Goal: Information Seeking & Learning: Learn about a topic

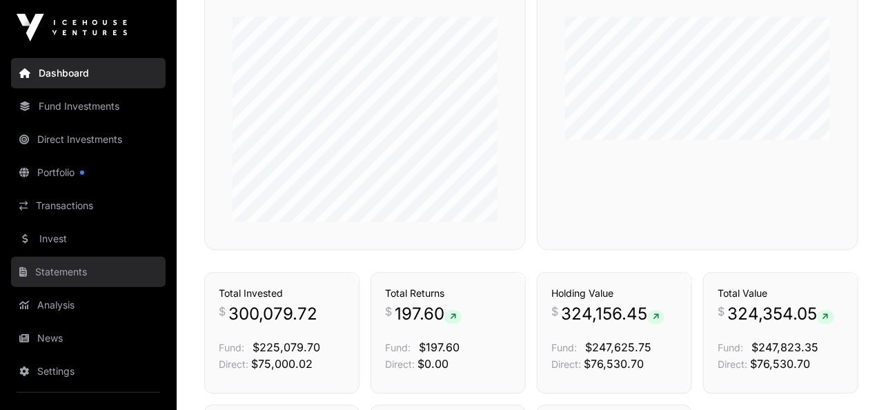
scroll to position [6, 0]
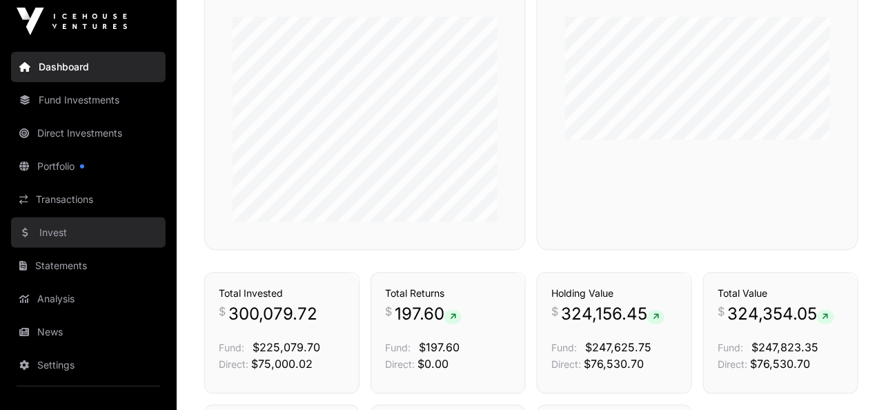
click at [63, 235] on link "Invest" at bounding box center [88, 232] width 155 height 30
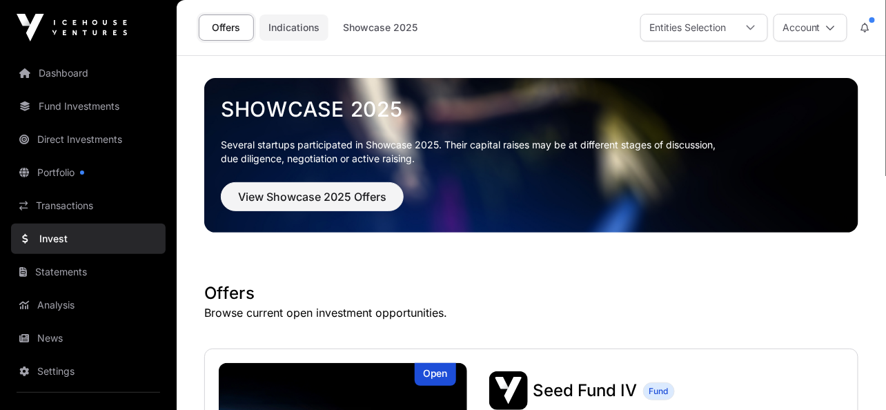
click at [297, 23] on link "Indications" at bounding box center [293, 27] width 69 height 26
click at [312, 195] on span "View Showcase 2025 Offers" at bounding box center [312, 196] width 148 height 17
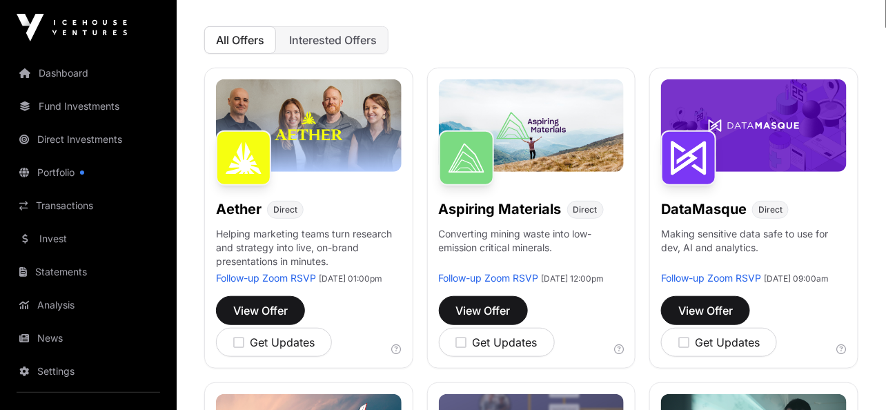
scroll to position [156, 0]
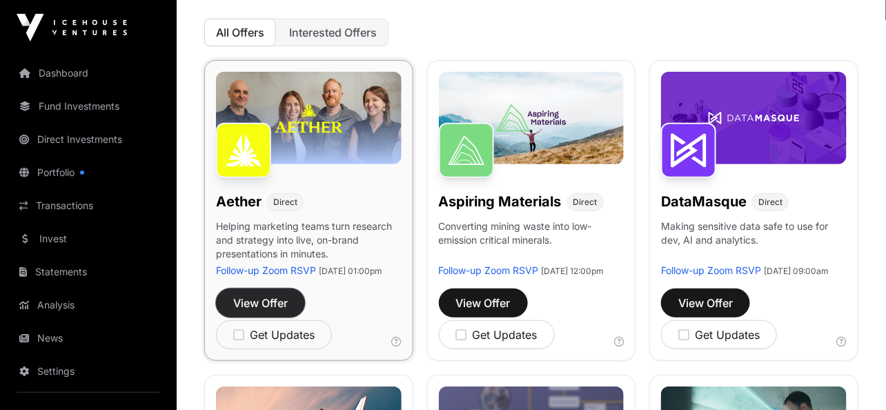
click at [254, 310] on span "View Offer" at bounding box center [260, 303] width 54 height 17
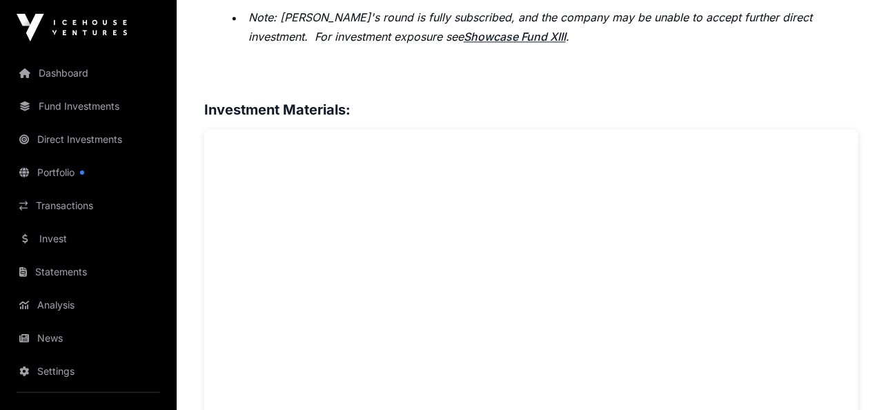
scroll to position [677, 0]
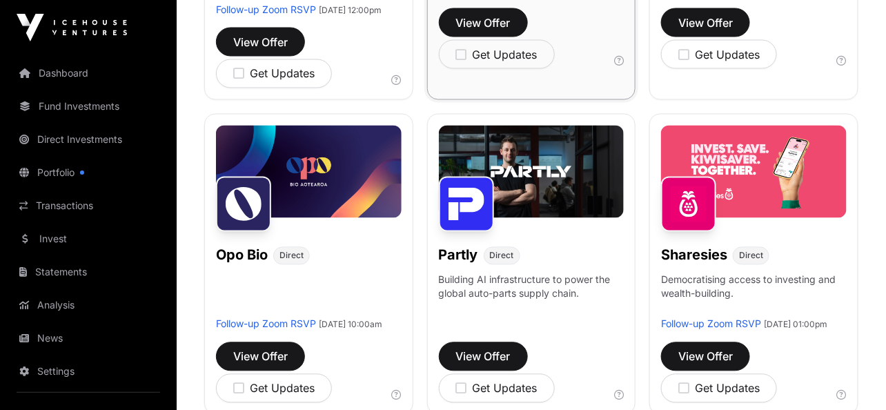
scroll to position [795, 0]
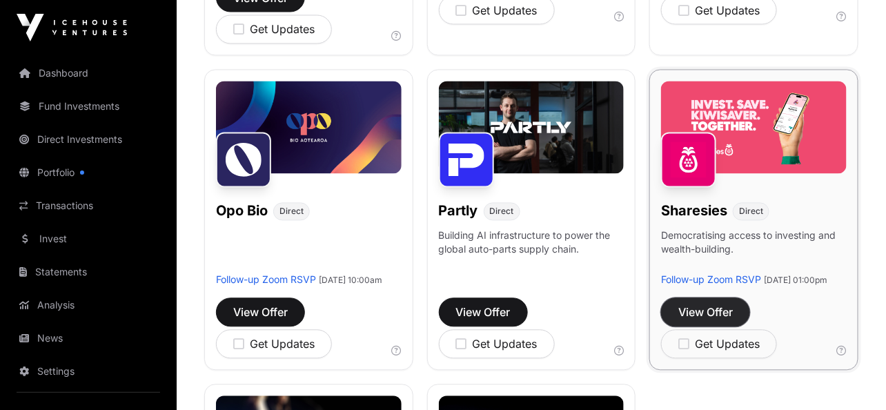
click at [679, 321] on span "View Offer" at bounding box center [705, 312] width 54 height 17
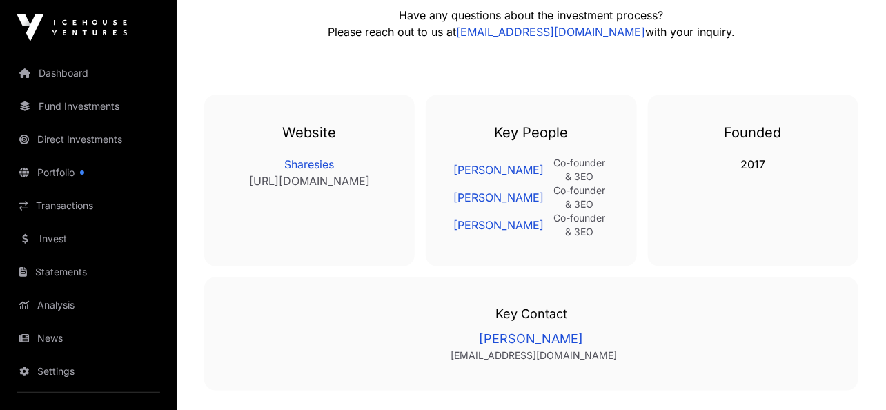
scroll to position [2218, 0]
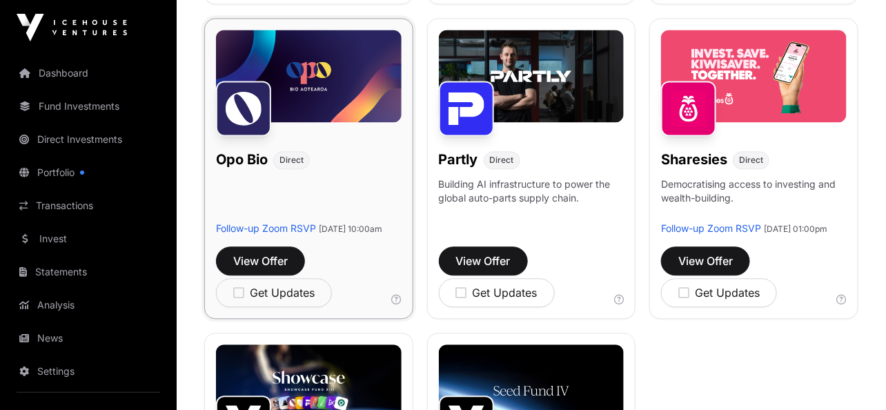
scroll to position [1132, 0]
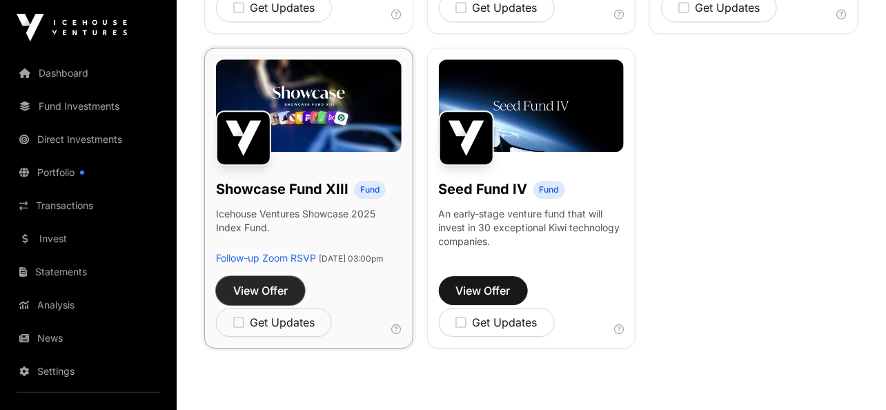
click at [268, 299] on span "View Offer" at bounding box center [260, 290] width 54 height 17
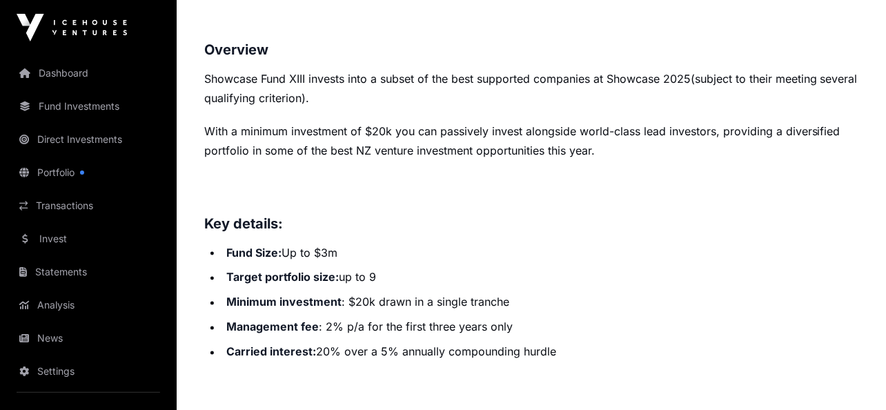
scroll to position [590, 0]
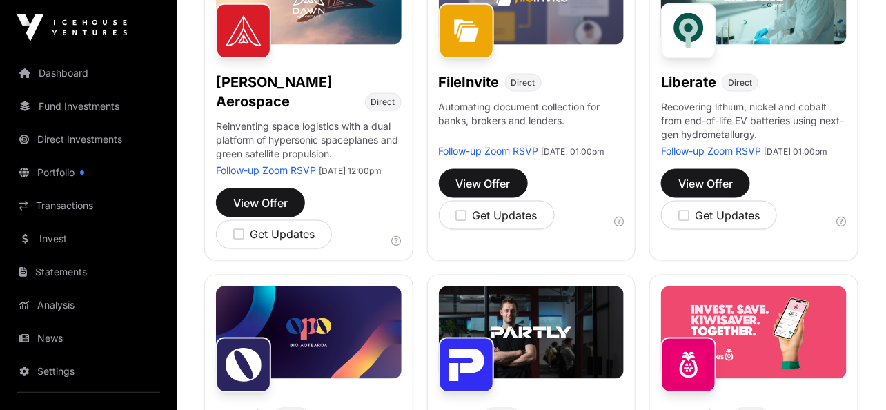
scroll to position [1132, 0]
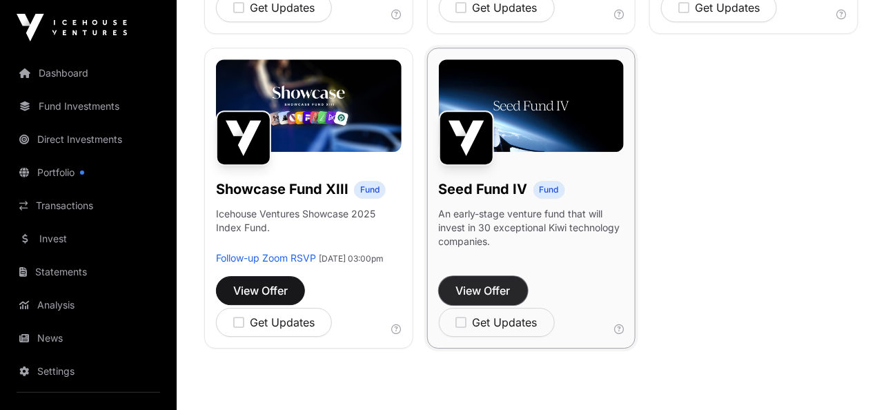
click at [475, 299] on span "View Offer" at bounding box center [483, 290] width 54 height 17
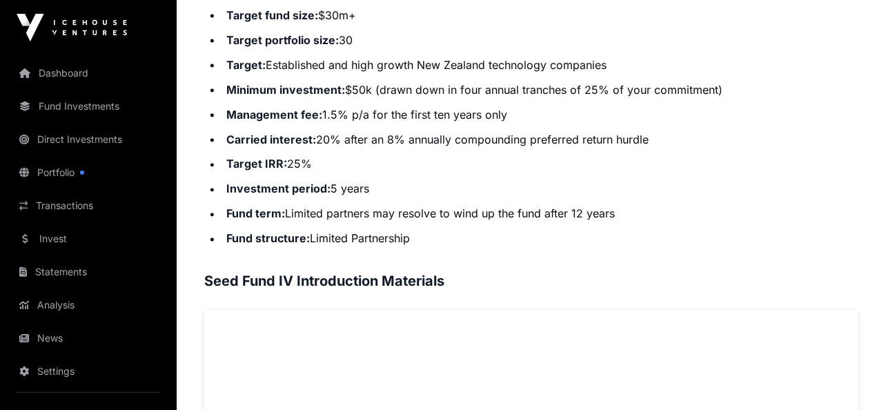
scroll to position [646, 0]
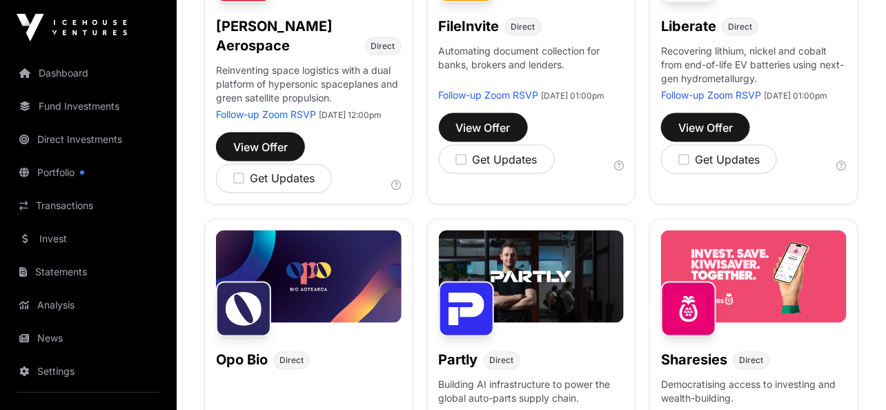
scroll to position [1132, 0]
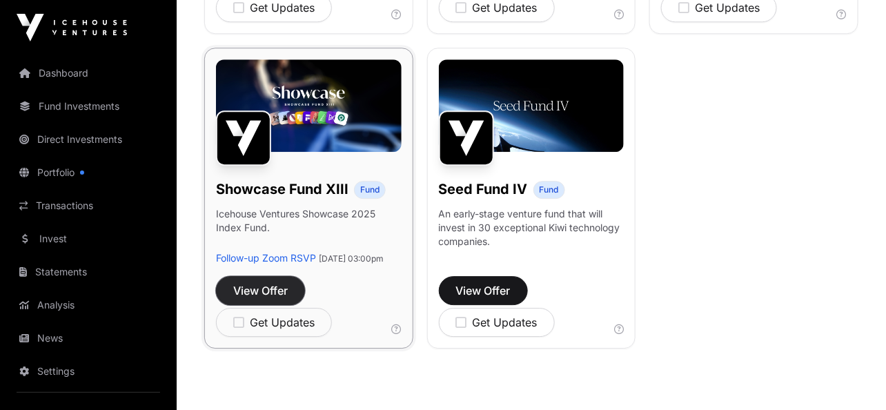
click at [255, 299] on span "View Offer" at bounding box center [260, 290] width 54 height 17
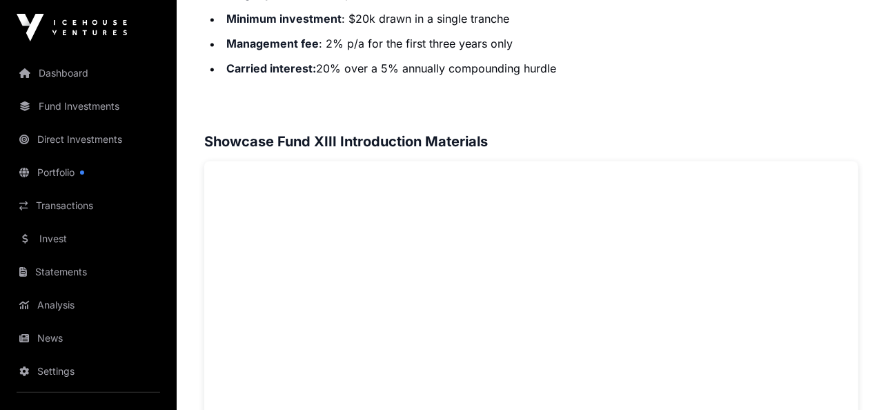
scroll to position [873, 0]
